Goal: Transaction & Acquisition: Purchase product/service

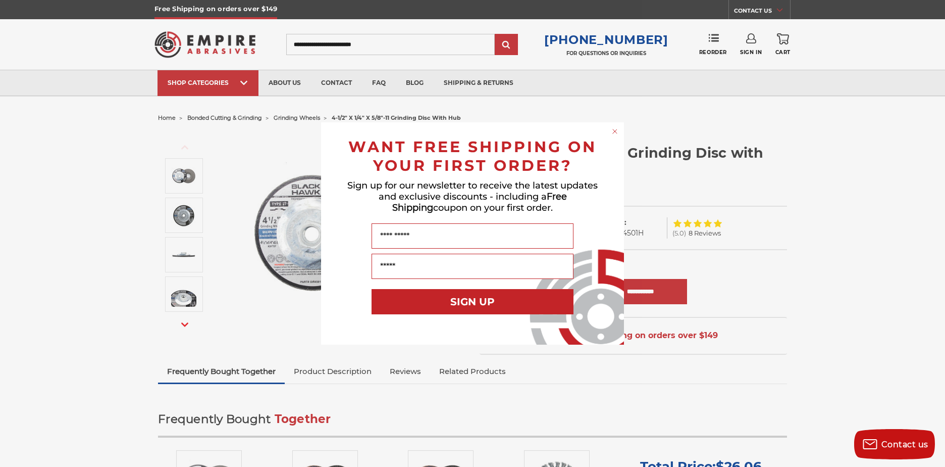
click at [609, 125] on form "WANT FREE SHIPPING ON YOUR FIRST ORDER? Sign up for our newsletter to receive t…" at bounding box center [472, 233] width 303 height 222
click at [617, 128] on circle "Close dialog" at bounding box center [615, 132] width 10 height 10
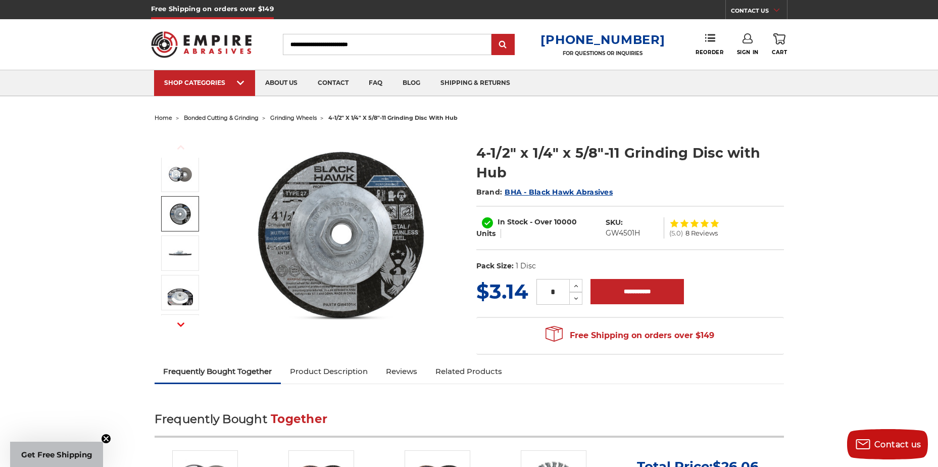
click at [179, 215] on img at bounding box center [180, 213] width 25 height 25
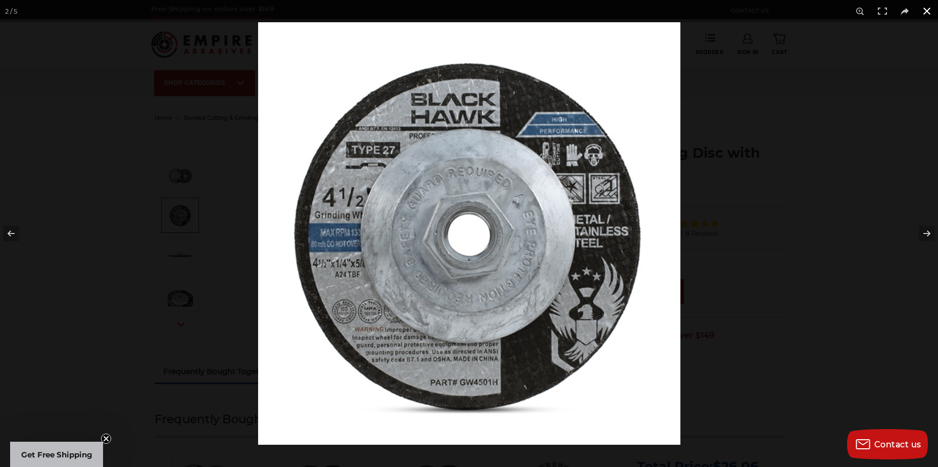
click at [201, 118] on div at bounding box center [469, 233] width 938 height 467
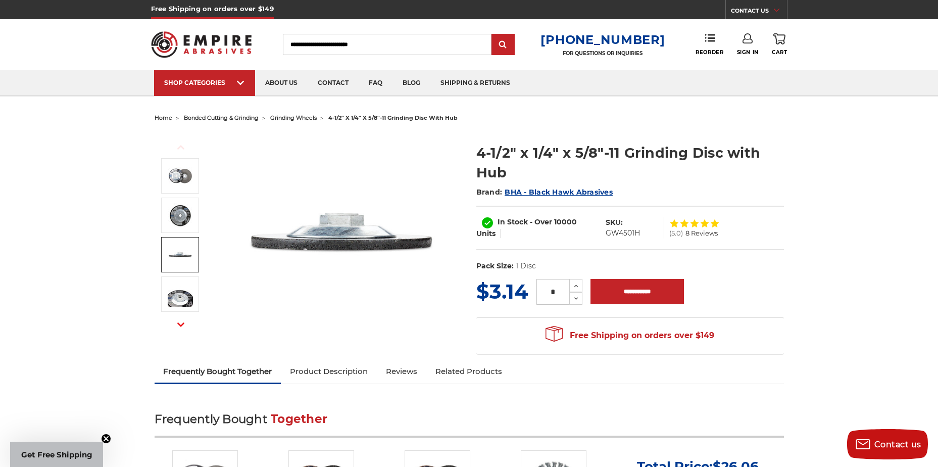
click at [181, 252] on img at bounding box center [180, 254] width 25 height 25
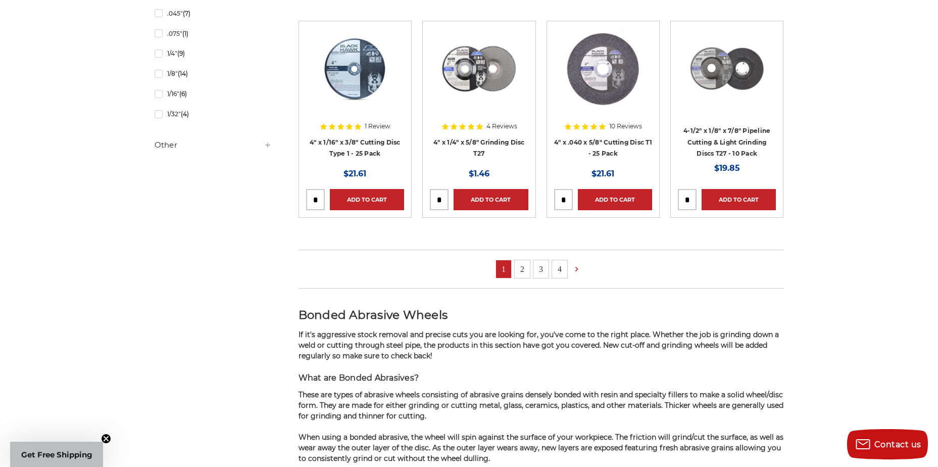
scroll to position [757, 0]
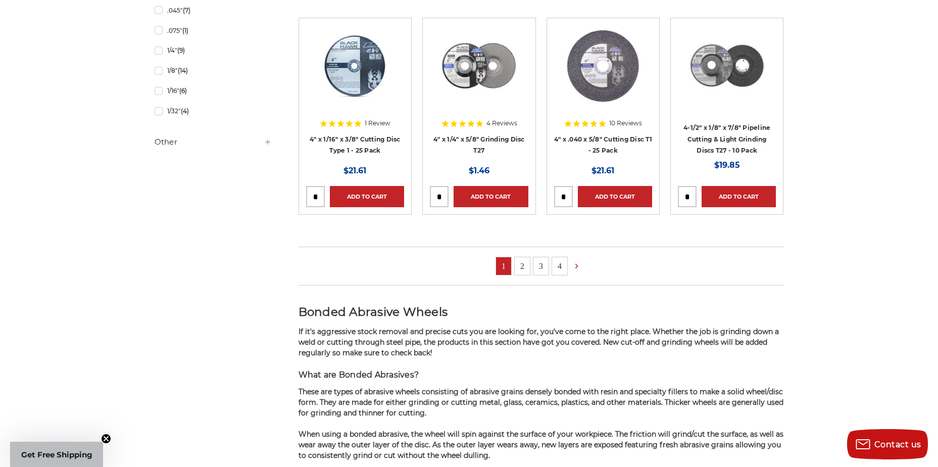
click at [526, 267] on link "2" at bounding box center [522, 266] width 15 height 18
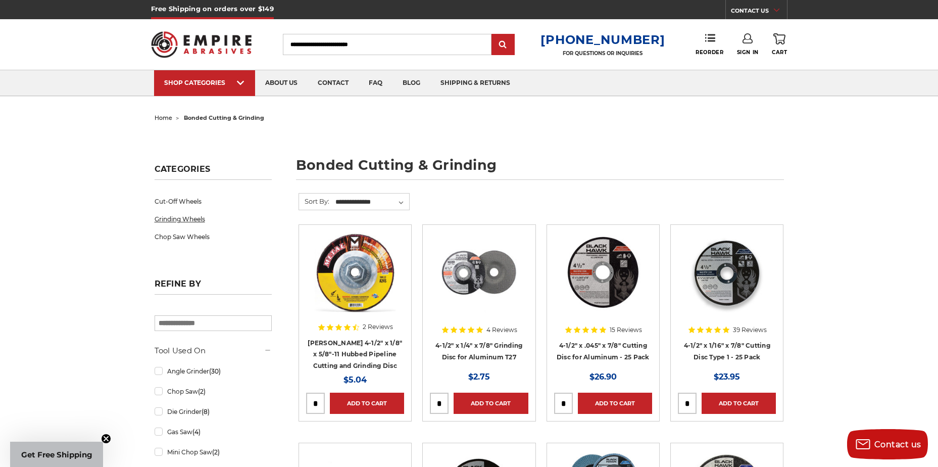
click at [249, 218] on link "Grinding Wheels" at bounding box center [213, 219] width 117 height 18
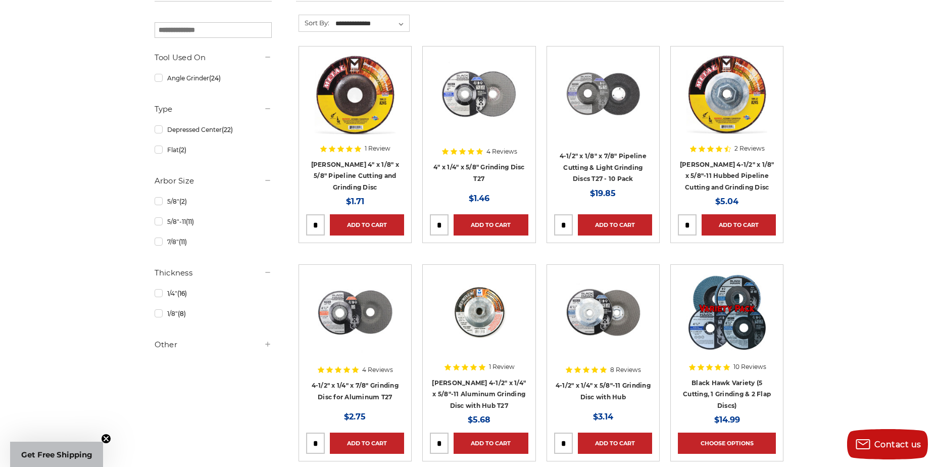
scroll to position [202, 0]
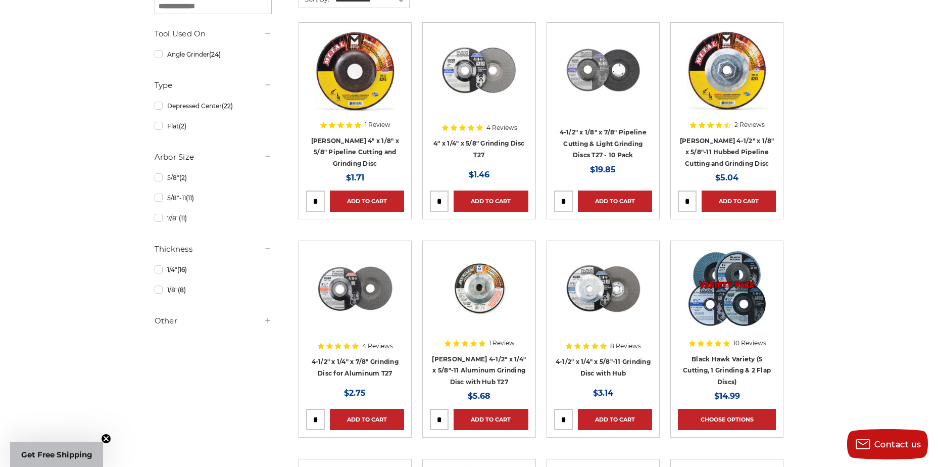
click at [611, 294] on img at bounding box center [602, 288] width 81 height 81
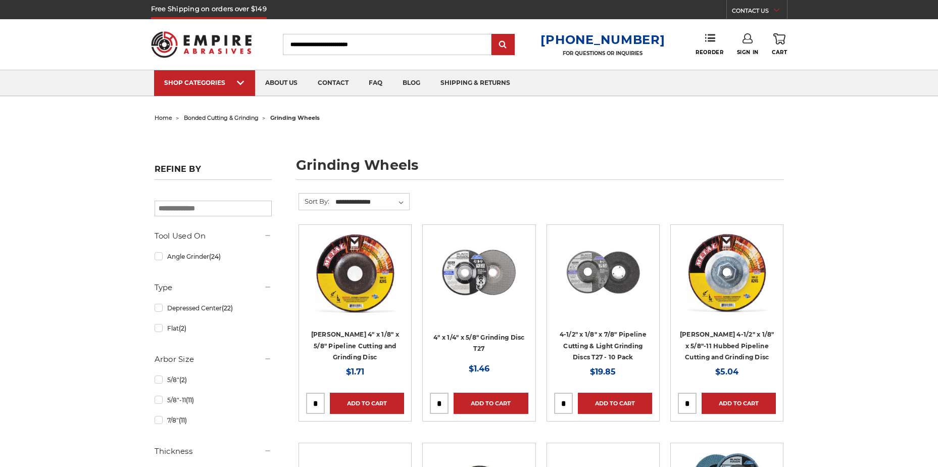
scroll to position [202, 0]
